Goal: Information Seeking & Learning: Learn about a topic

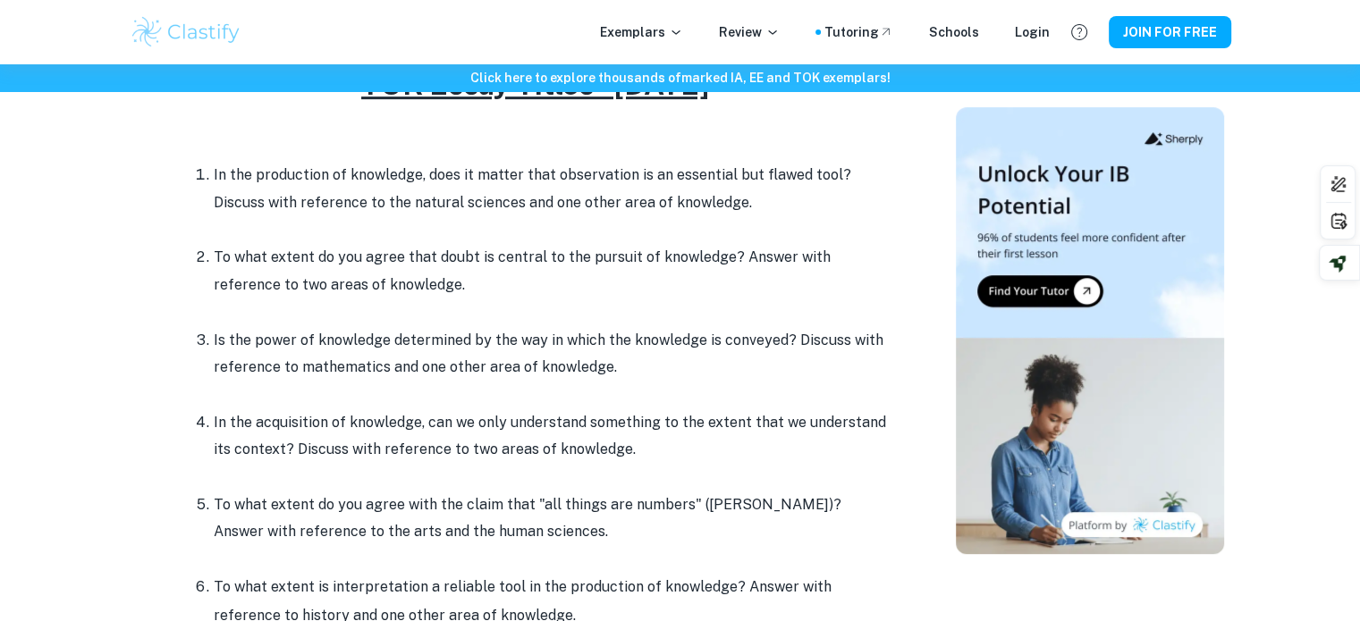
scroll to position [785, 0]
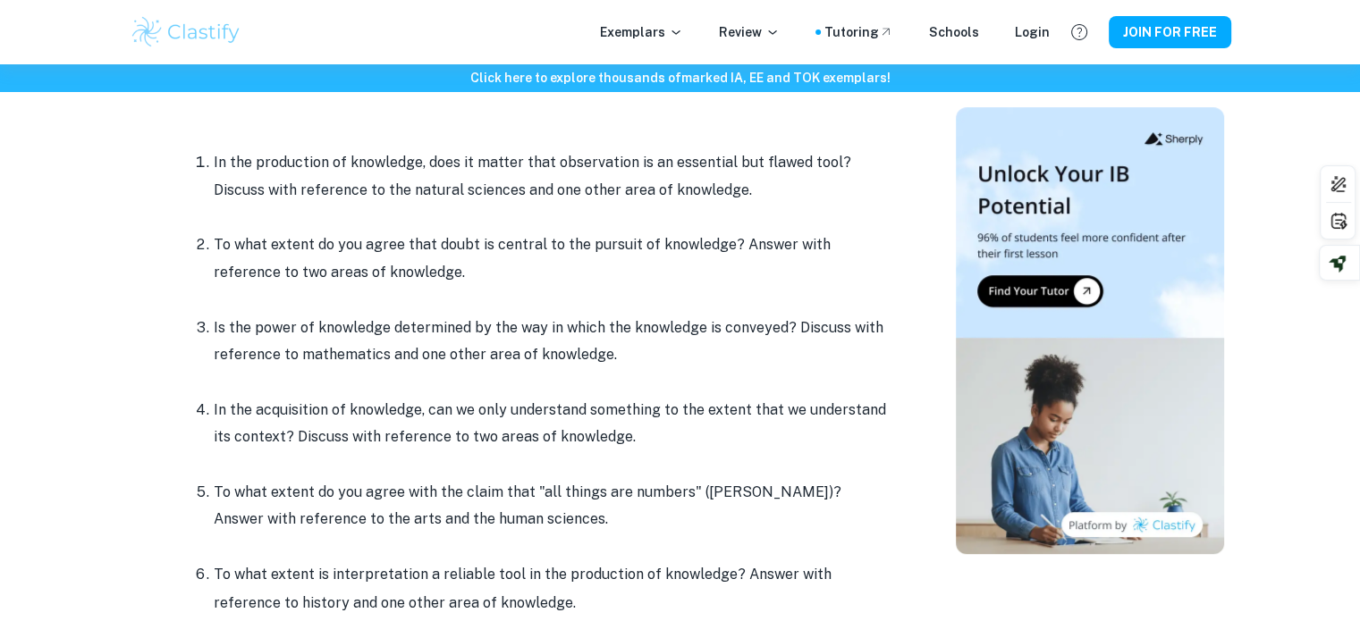
click at [506, 385] on p at bounding box center [553, 381] width 679 height 27
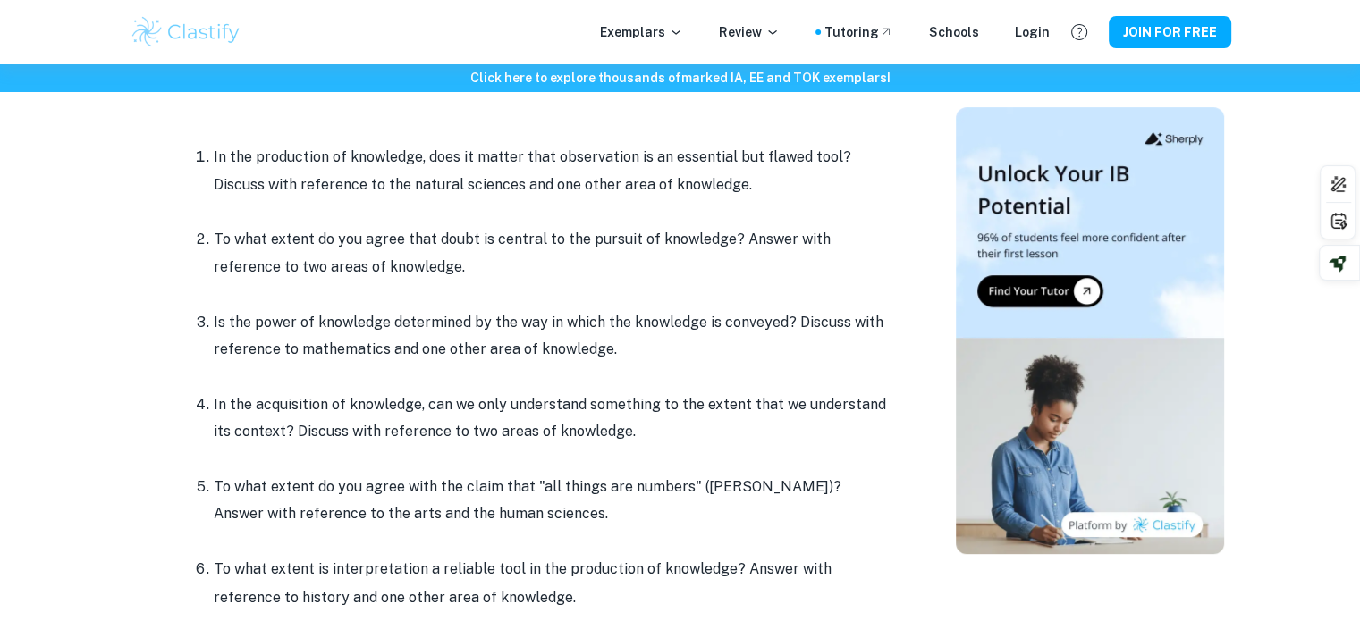
scroll to position [792, 0]
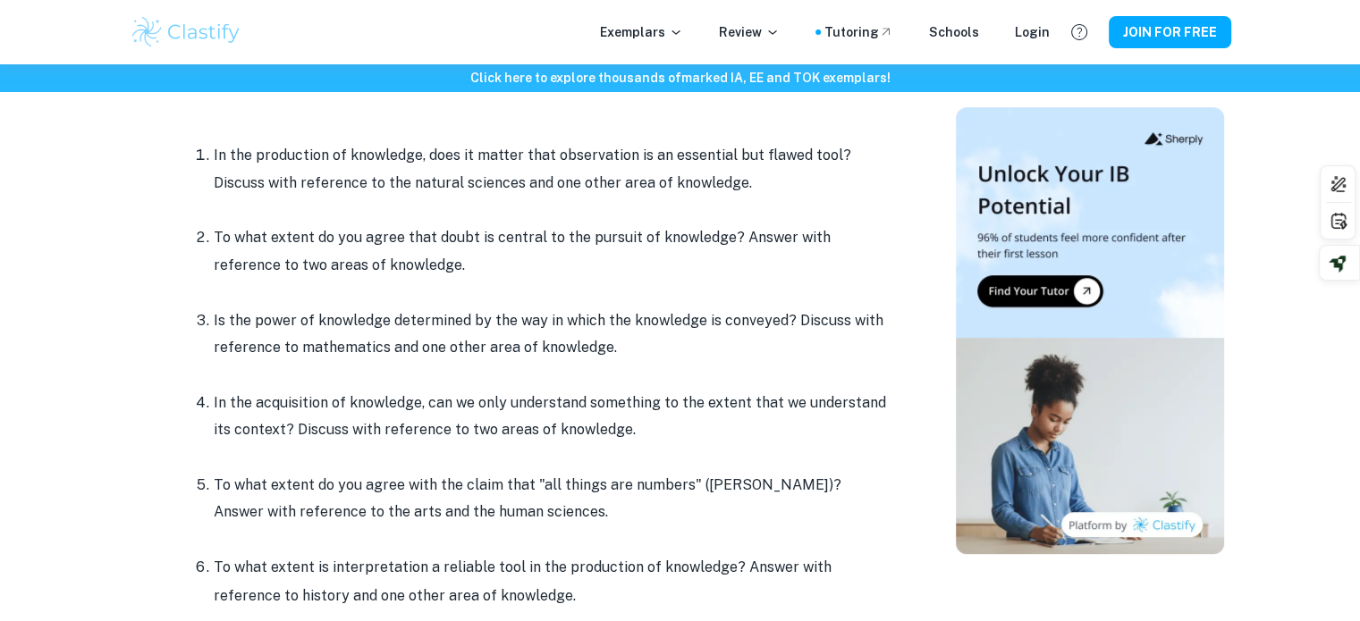
click at [532, 424] on p "In the acquisition of knowledge, can we only understand something to the extent…" at bounding box center [553, 417] width 679 height 55
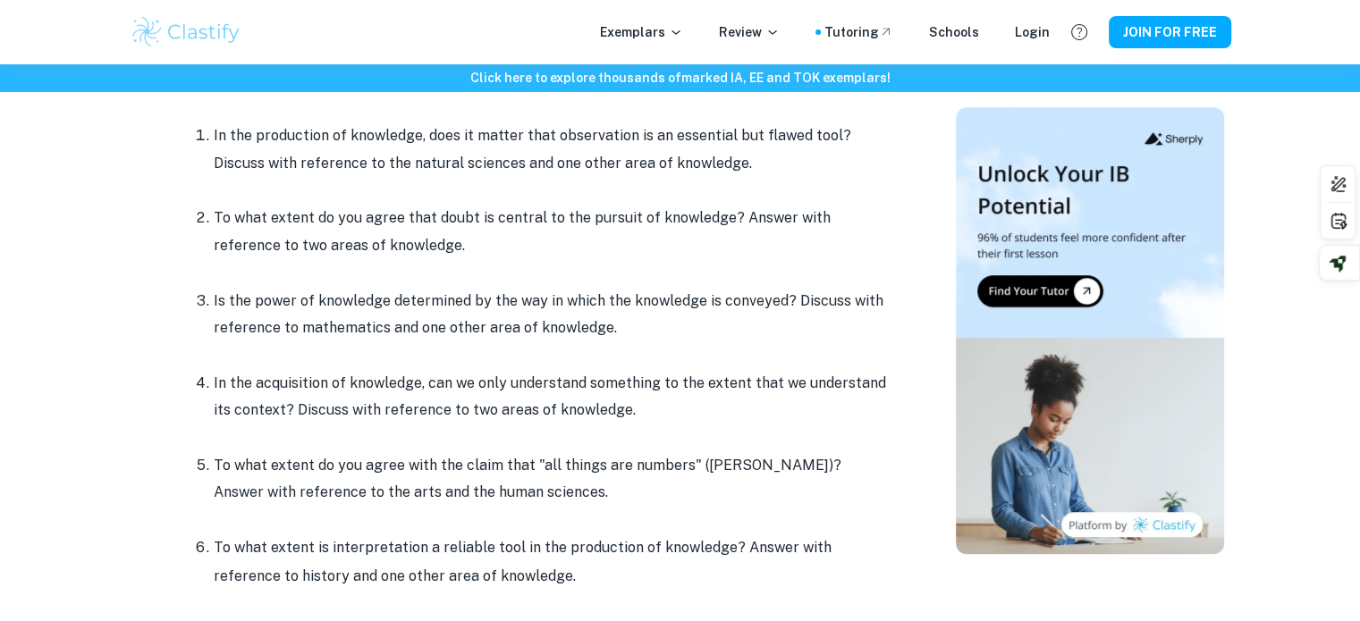
scroll to position [812, 0]
click at [532, 425] on p at bounding box center [553, 438] width 679 height 27
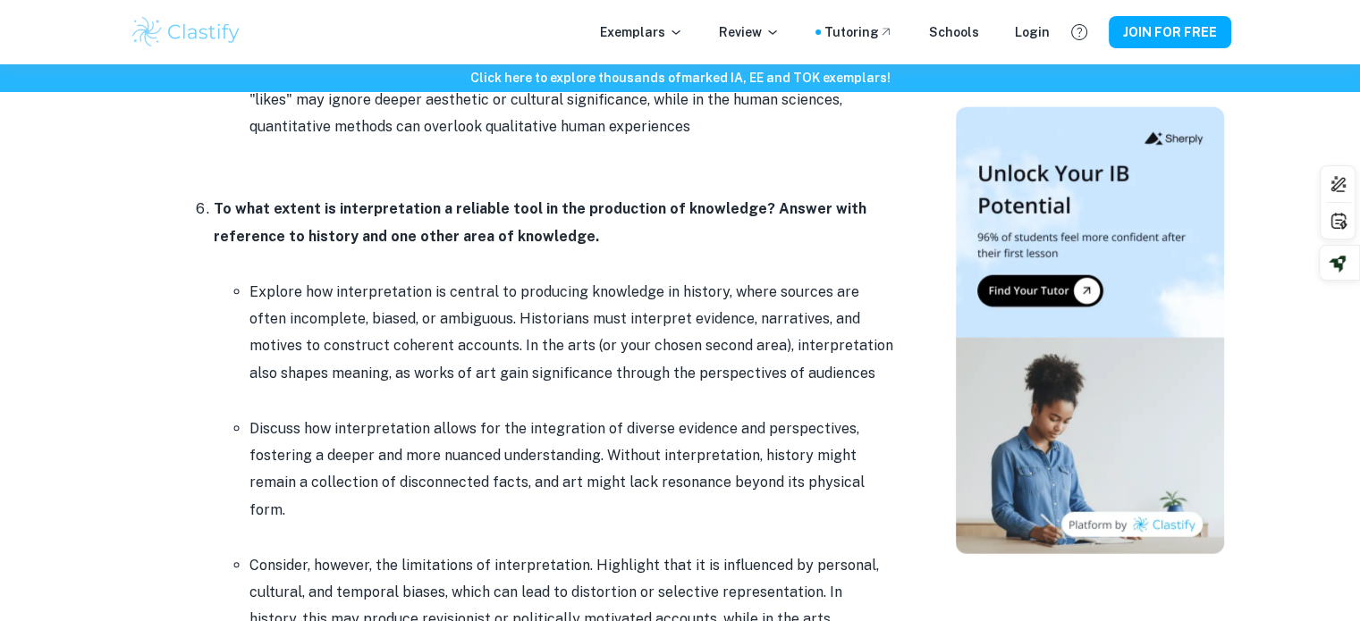
scroll to position [4328, 0]
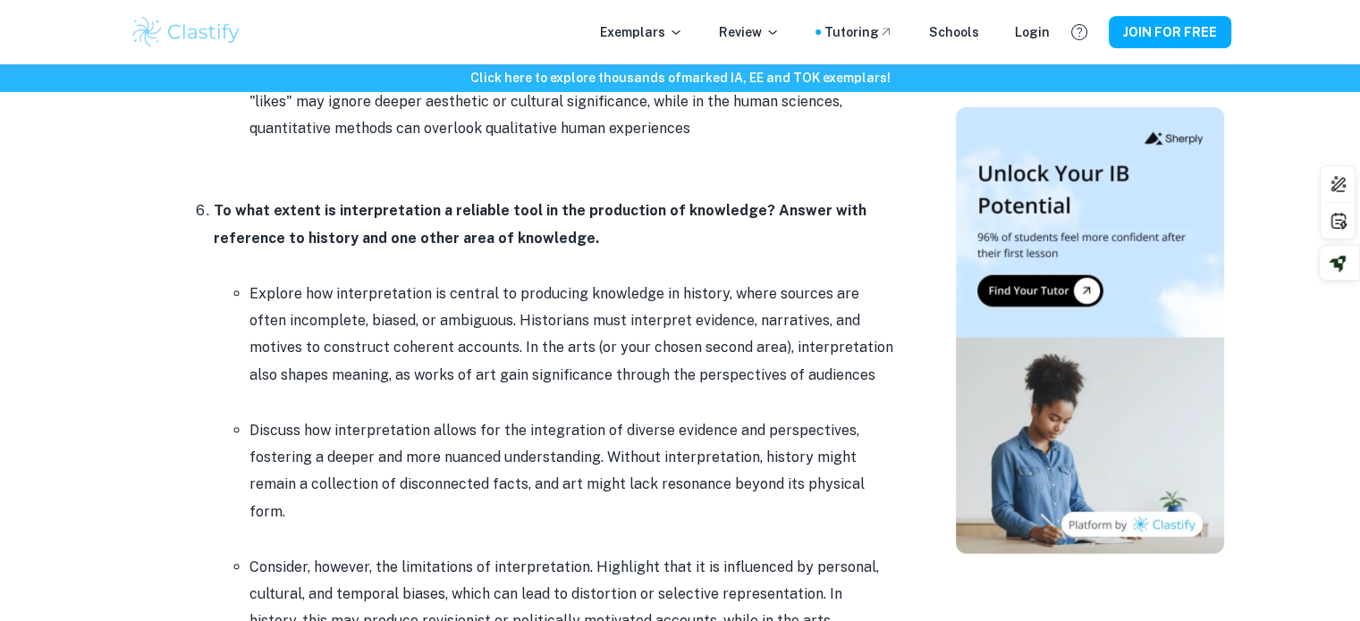
click at [535, 252] on p at bounding box center [553, 265] width 679 height 27
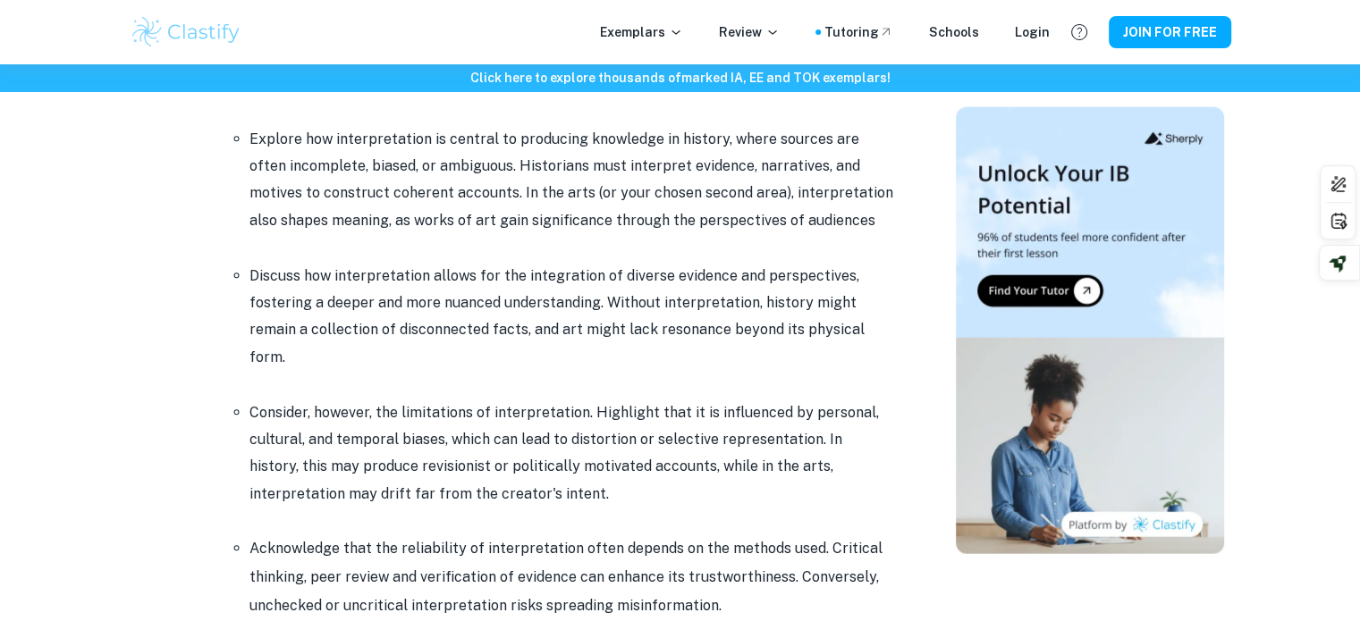
scroll to position [4486, 0]
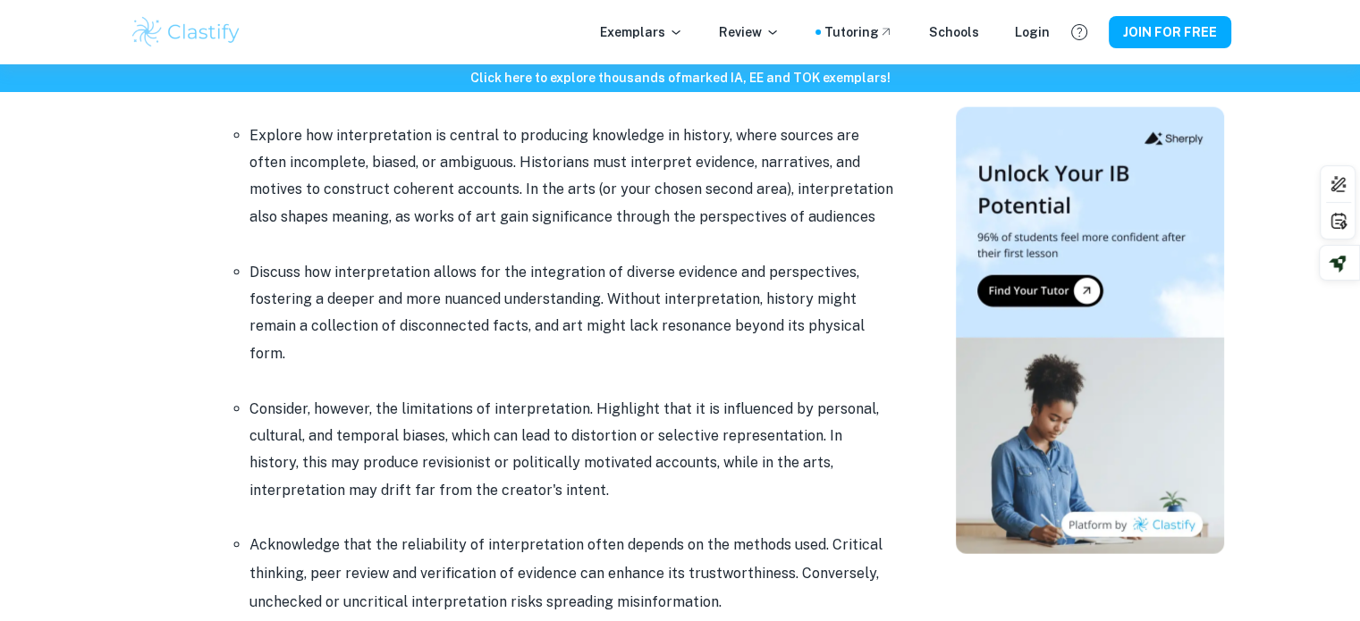
click at [535, 259] on p "Discuss how interpretation allows for the integration of diverse evidence and p…" at bounding box center [571, 313] width 644 height 109
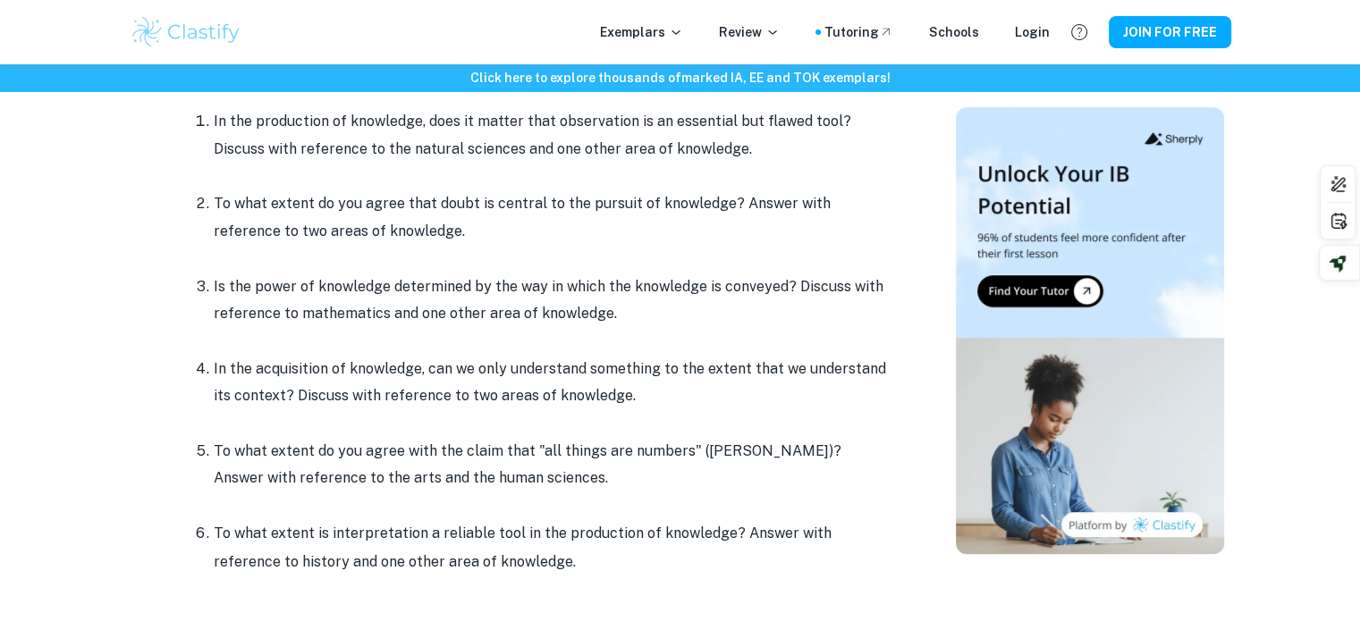
scroll to position [726, 0]
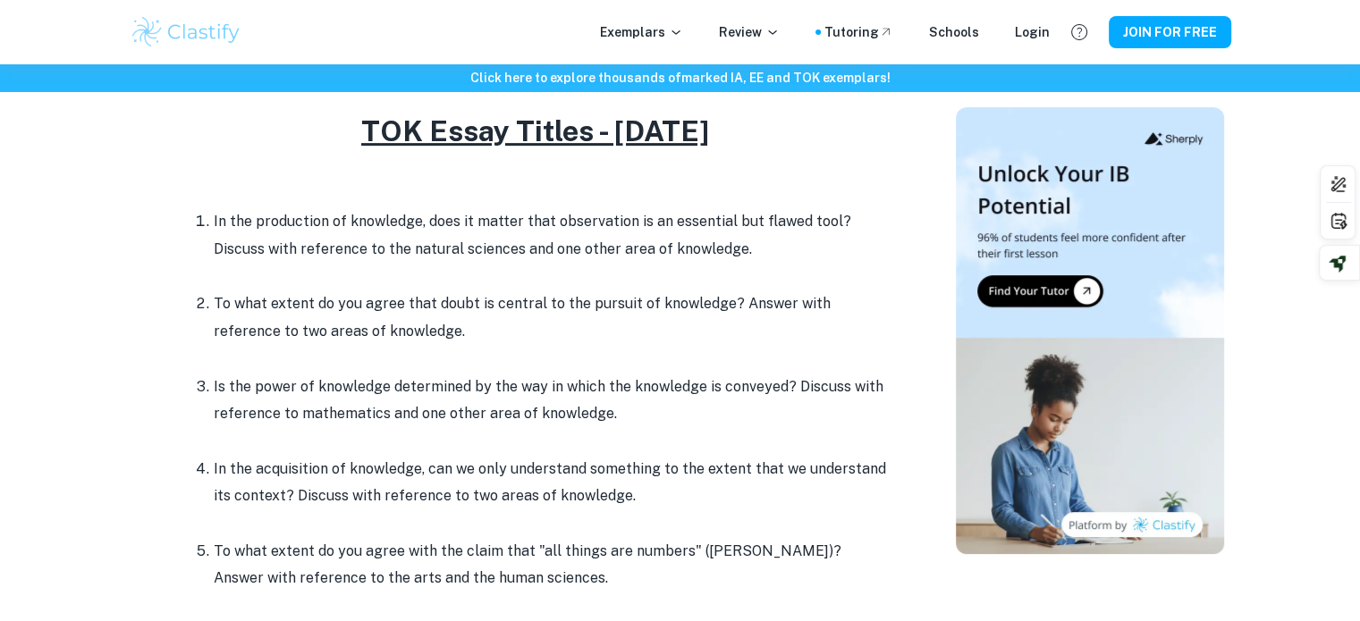
click at [400, 382] on p "Is the power of knowledge determined by the way in which the knowledge is conve…" at bounding box center [553, 401] width 679 height 55
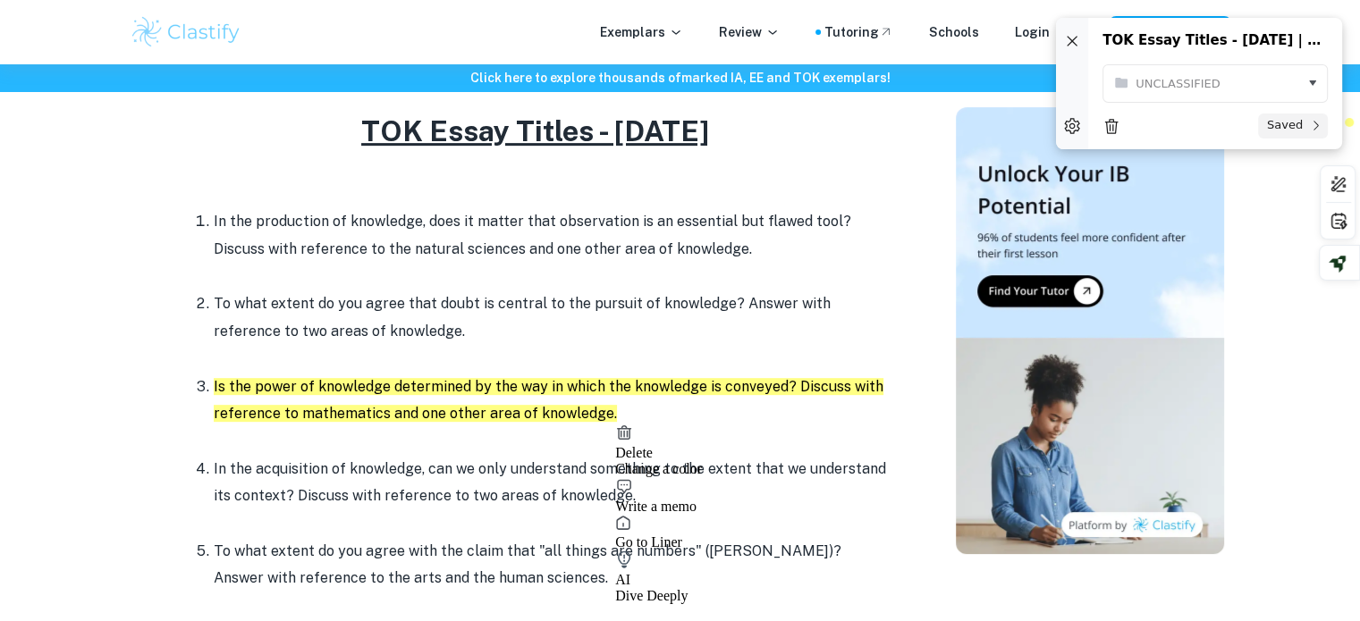
click at [633, 477] on icon at bounding box center [624, 486] width 18 height 18
type textarea "n"
type textarea "t"
type textarea "language and power"
click at [757, 439] on p at bounding box center [553, 440] width 679 height 27
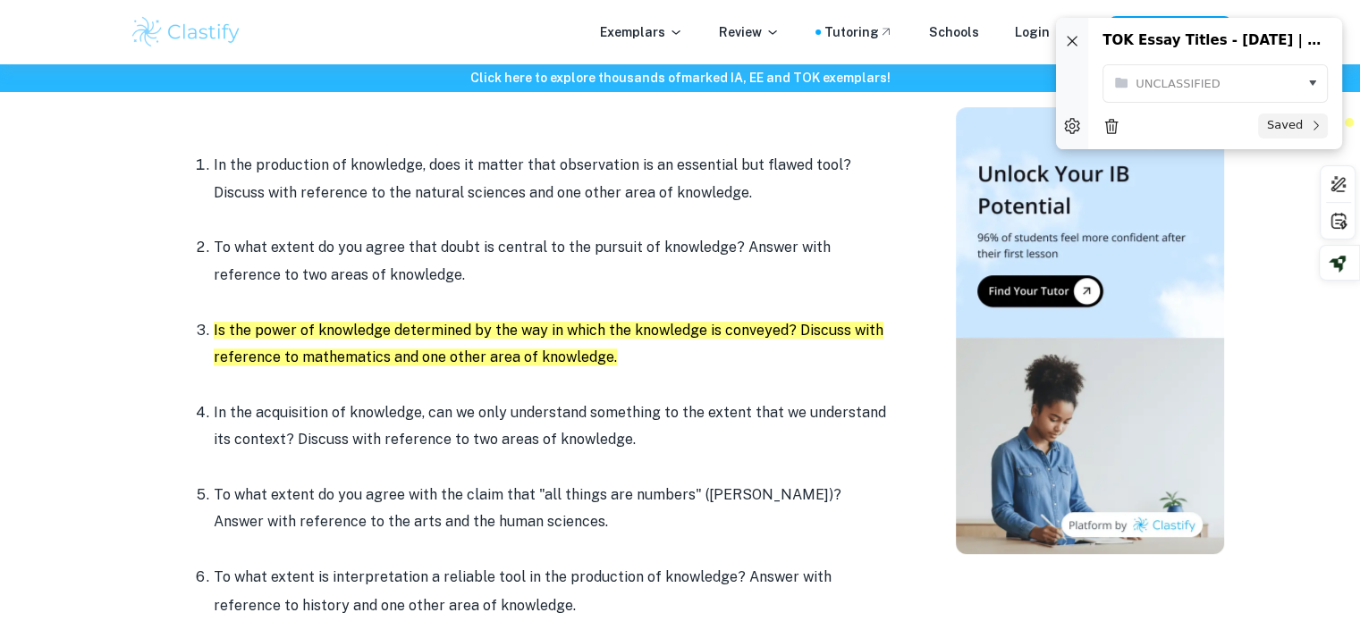
scroll to position [783, 0]
click at [563, 434] on p "In the acquisition of knowledge, can we only understand something to the extent…" at bounding box center [553, 426] width 679 height 55
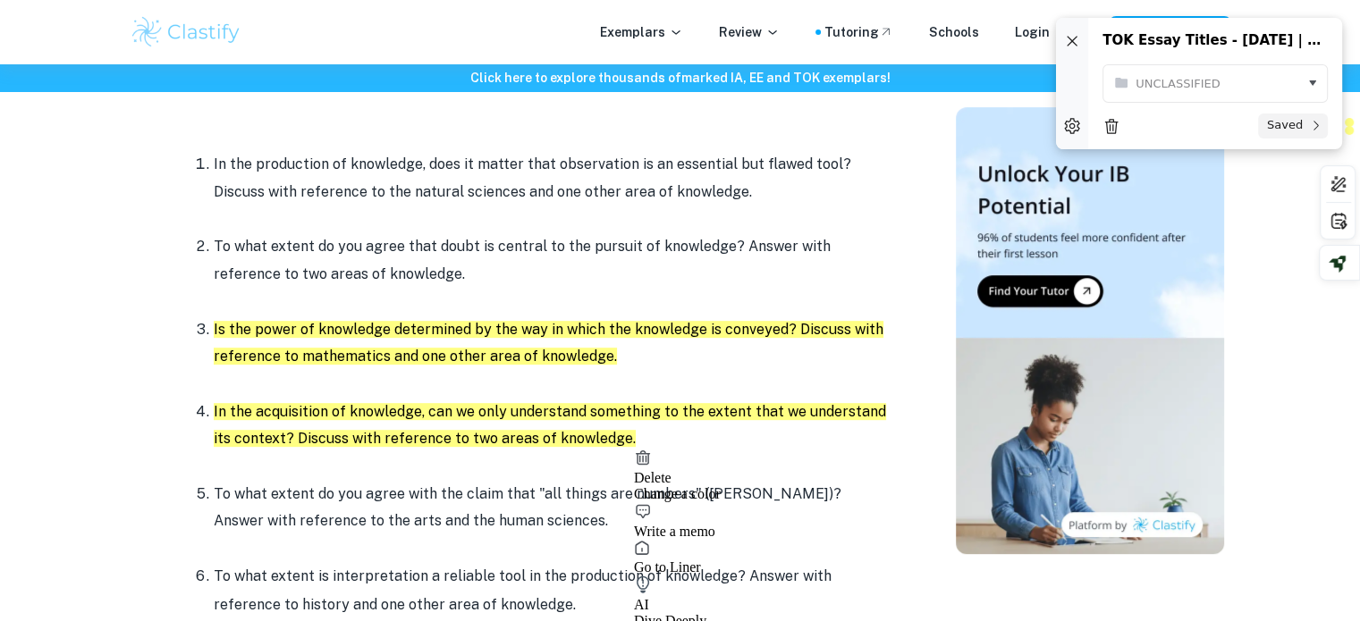
click at [695, 459] on div "Delete Change a color Write a memo Go to Liner" at bounding box center [677, 512] width 87 height 127
click at [650, 504] on icon at bounding box center [643, 510] width 14 height 13
type textarea "contextualize and prior understanding"
click at [730, 486] on p "To what extent do you agree with the claim that "all things are numbers" ([PERS…" at bounding box center [553, 508] width 679 height 55
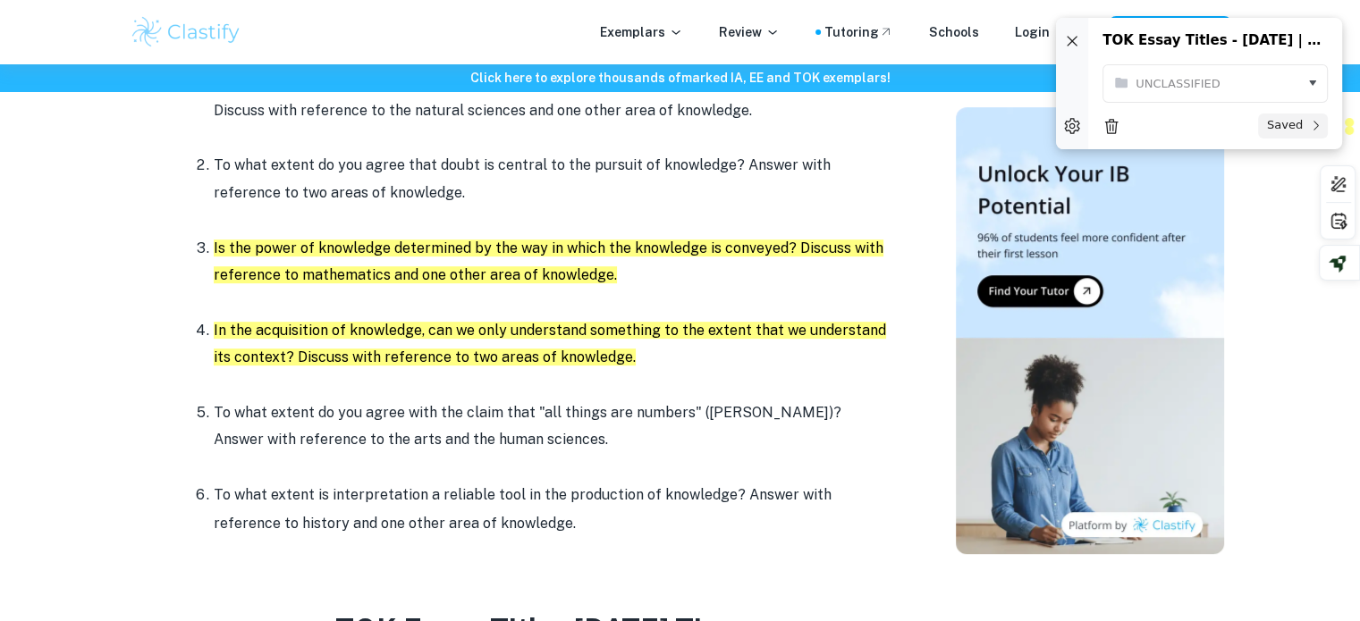
click at [540, 500] on li "To what extent is interpretation a reliable tool in the production of knowledge…" at bounding box center [553, 509] width 679 height 57
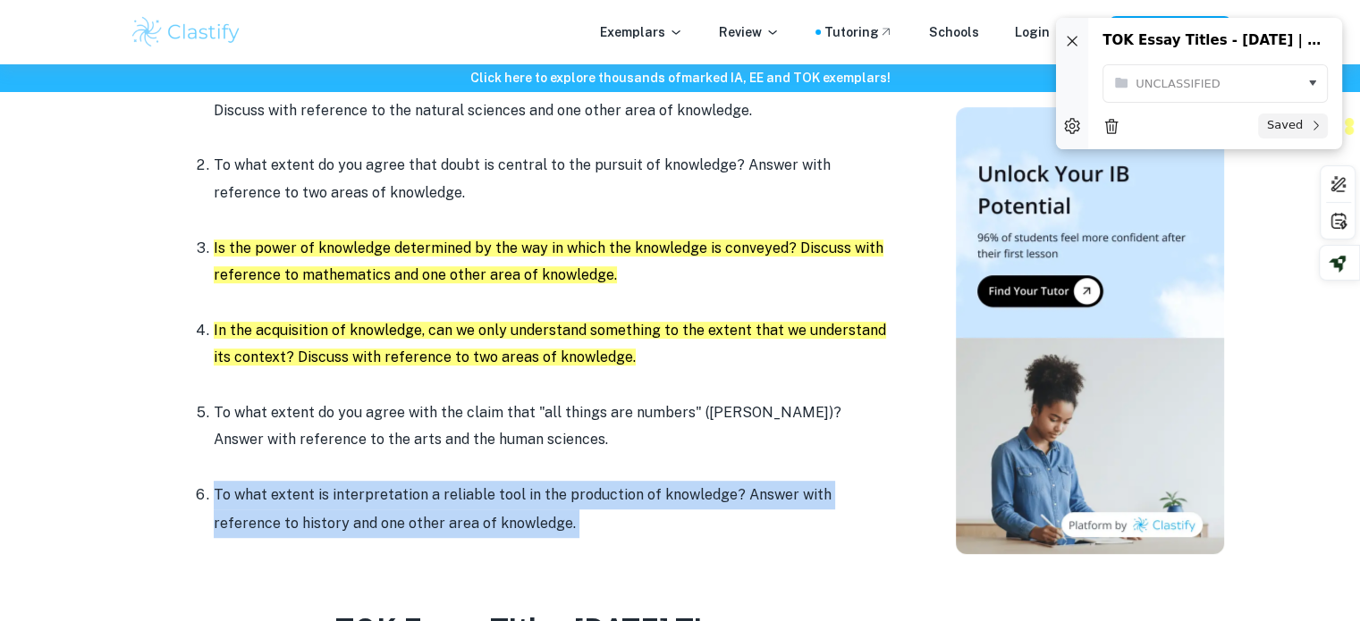
click at [540, 500] on li "To what extent is interpretation a reliable tool in the production of knowledge…" at bounding box center [553, 509] width 679 height 57
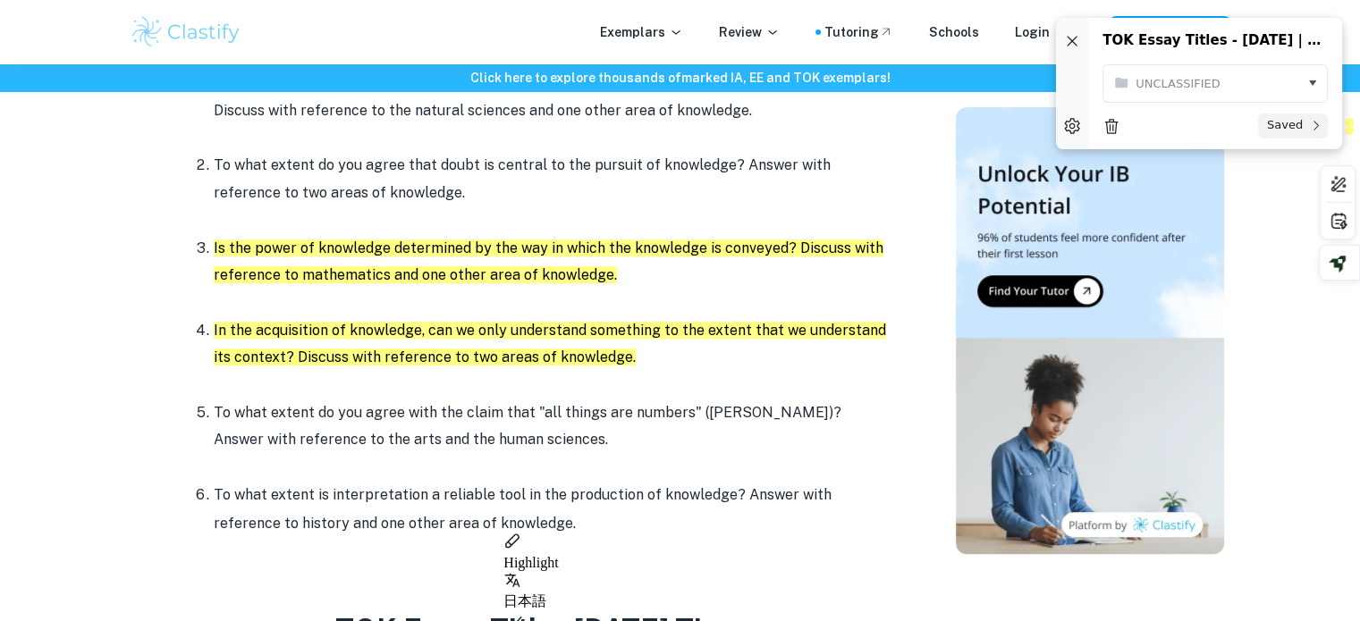
click at [615, 459] on p at bounding box center [553, 467] width 679 height 27
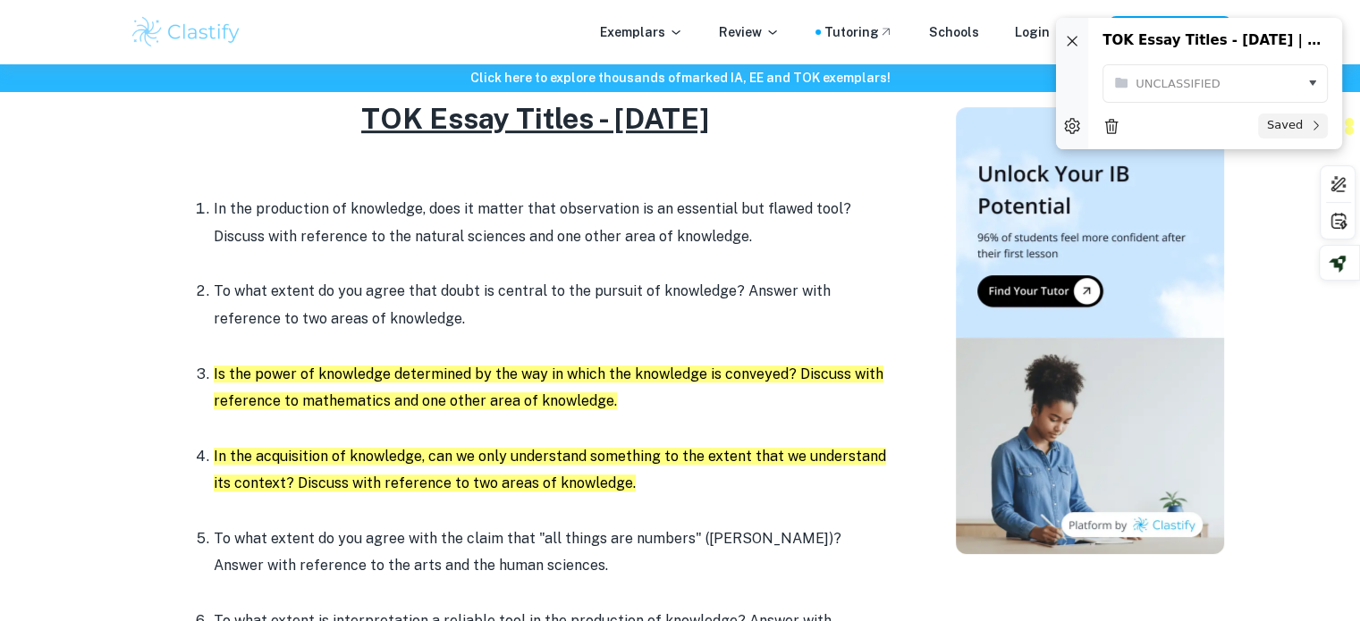
scroll to position [739, 0]
